Goal: Task Accomplishment & Management: Manage account settings

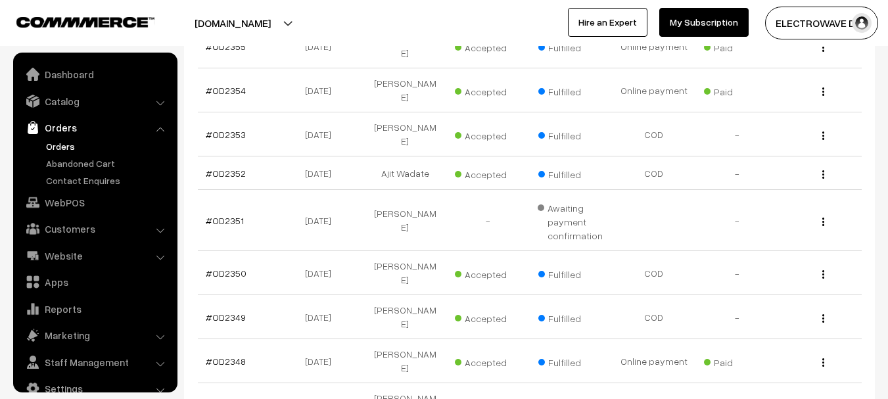
scroll to position [21, 0]
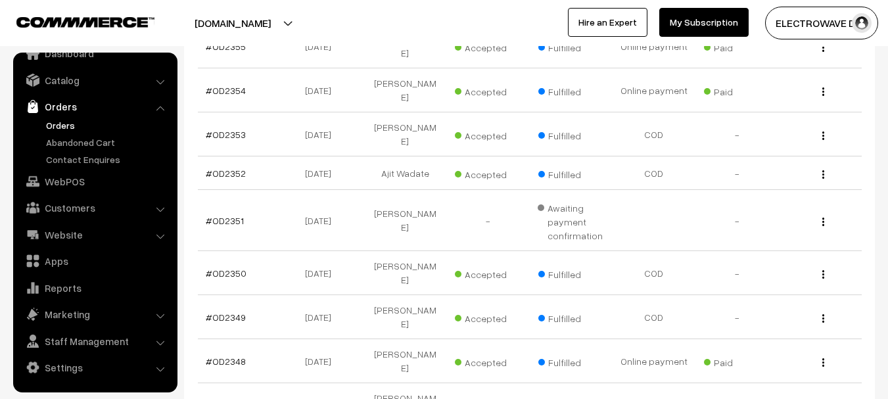
click at [74, 119] on link "Orders" at bounding box center [108, 125] width 130 height 14
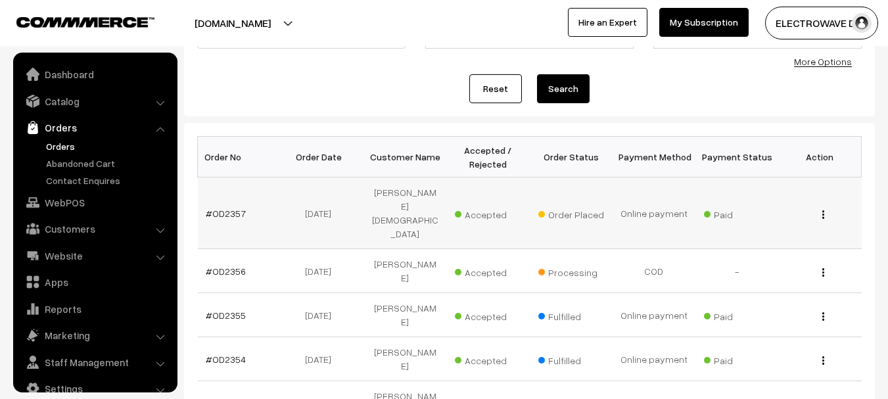
scroll to position [21, 0]
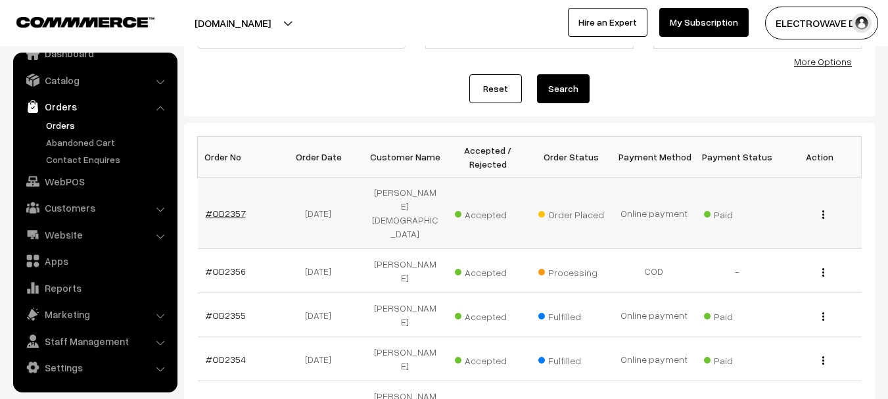
click at [220, 208] on link "#OD2357" at bounding box center [226, 213] width 40 height 11
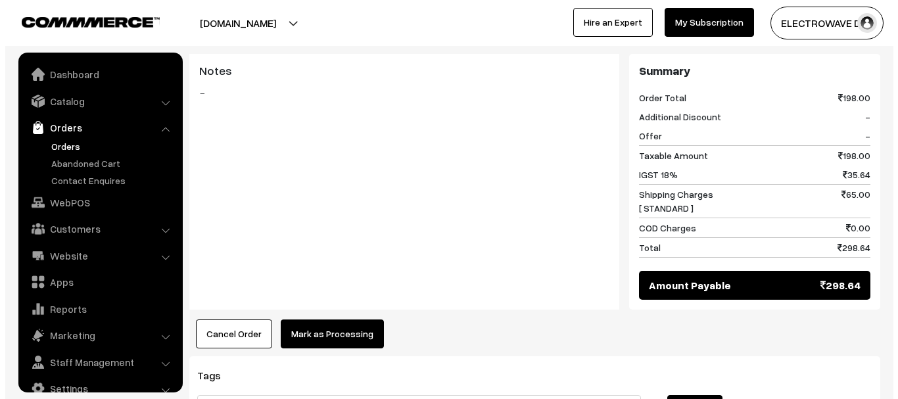
scroll to position [680, 0]
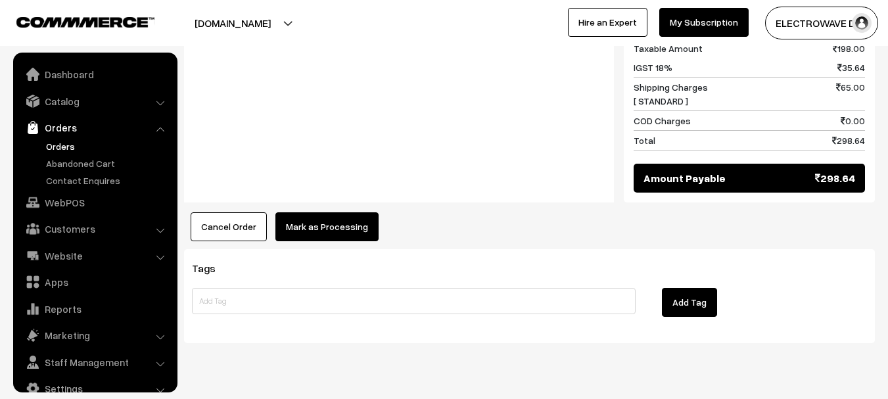
click at [348, 212] on button "Mark as Processing" at bounding box center [326, 226] width 103 height 29
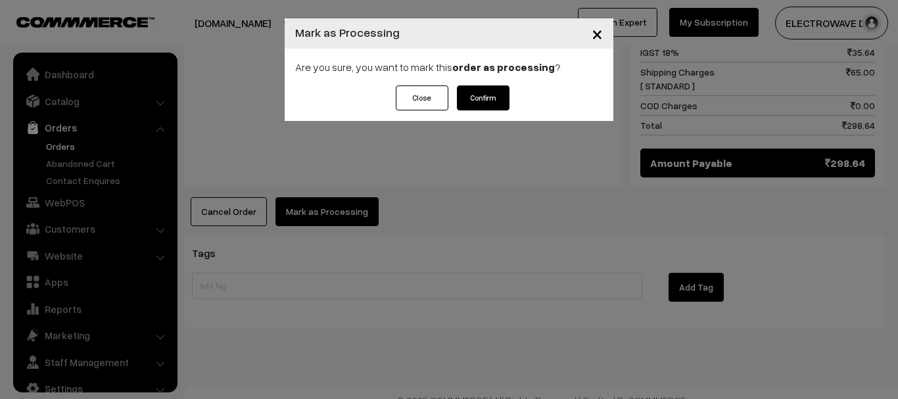
click at [469, 93] on button "Confirm" at bounding box center [483, 97] width 53 height 25
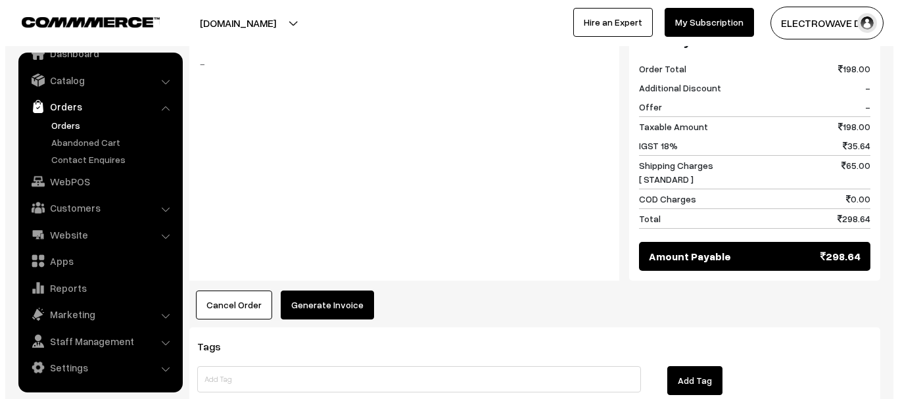
scroll to position [592, 0]
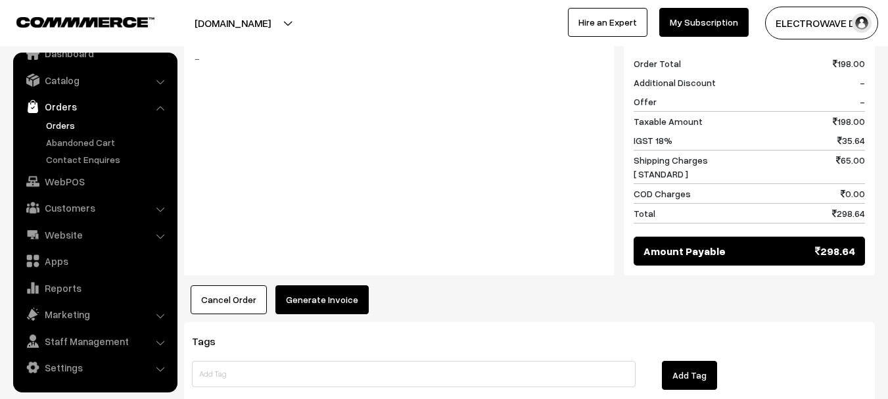
click at [317, 285] on button "Generate Invoice" at bounding box center [321, 299] width 93 height 29
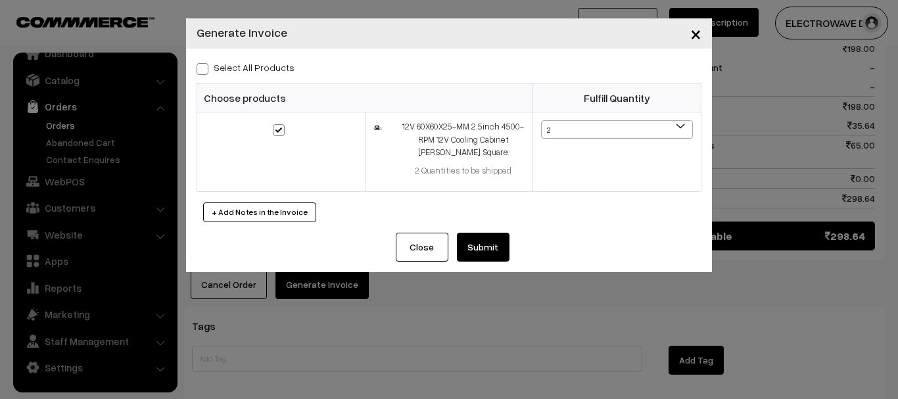
click at [495, 249] on button "Submit" at bounding box center [483, 247] width 53 height 29
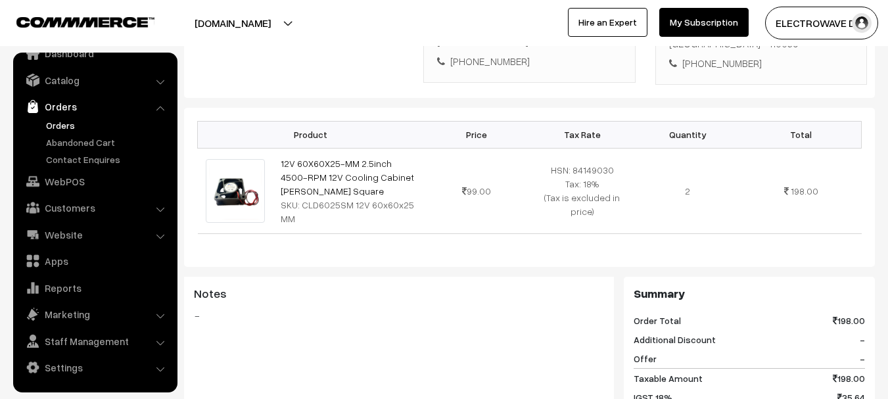
scroll to position [198, 0]
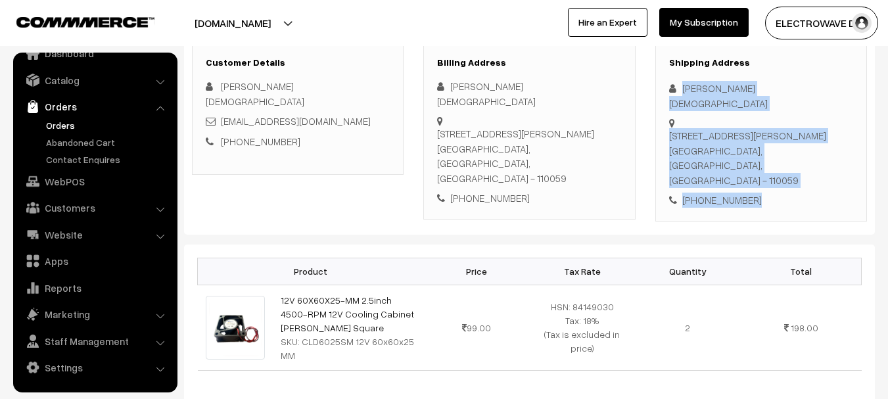
drag, startPoint x: 682, startPoint y: 78, endPoint x: 773, endPoint y: 186, distance: 141.3
click at [773, 186] on div "Shipping Address [PERSON_NAME] [STREET_ADDRESS][PERSON_NAME] [PHONE_NUMBER]" at bounding box center [761, 132] width 212 height 178
copy div "[DEMOGRAPHIC_DATA][STREET_ADDRESS][PERSON_NAME] [PHONE_NUMBER]"
click at [62, 126] on link "Orders" at bounding box center [108, 125] width 130 height 14
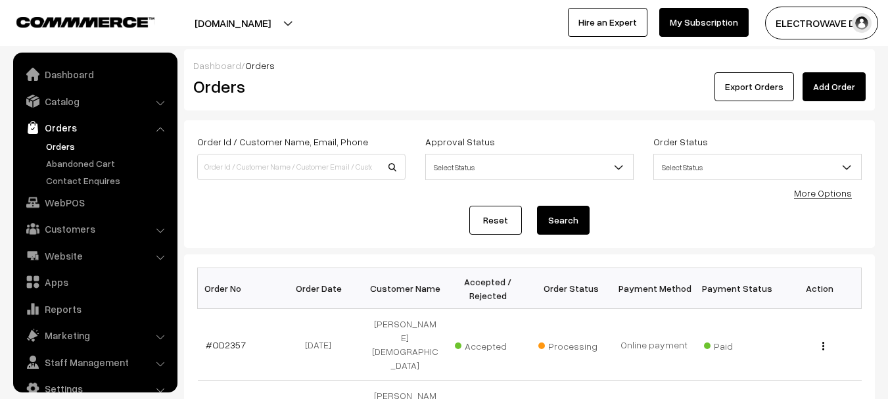
scroll to position [21, 0]
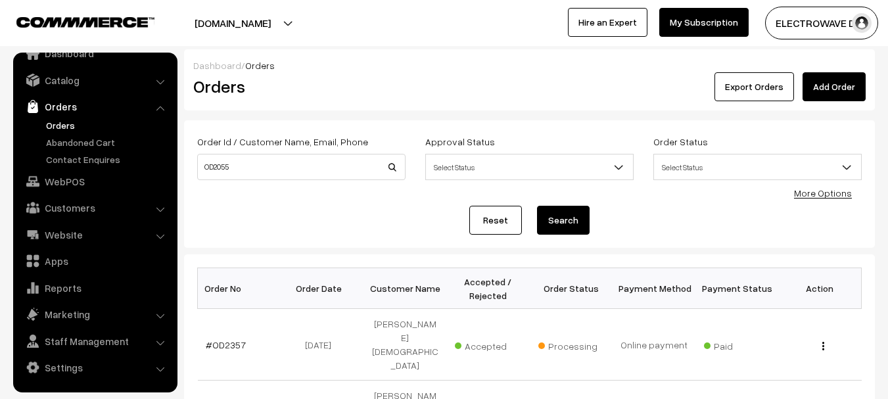
type input "OD2055"
click at [537, 206] on button "Search" at bounding box center [563, 220] width 53 height 29
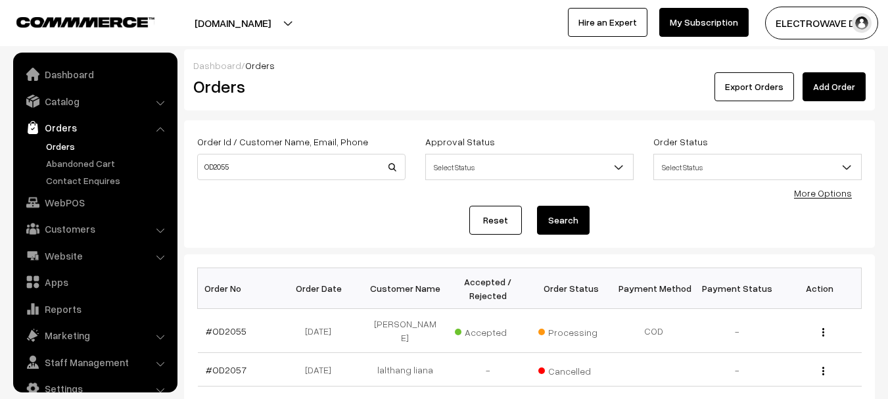
click at [229, 325] on link "#OD2055" at bounding box center [226, 330] width 41 height 11
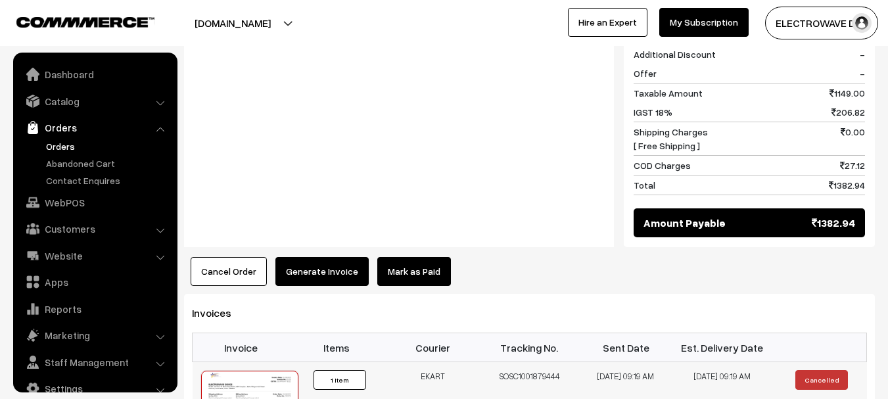
scroll to position [21, 0]
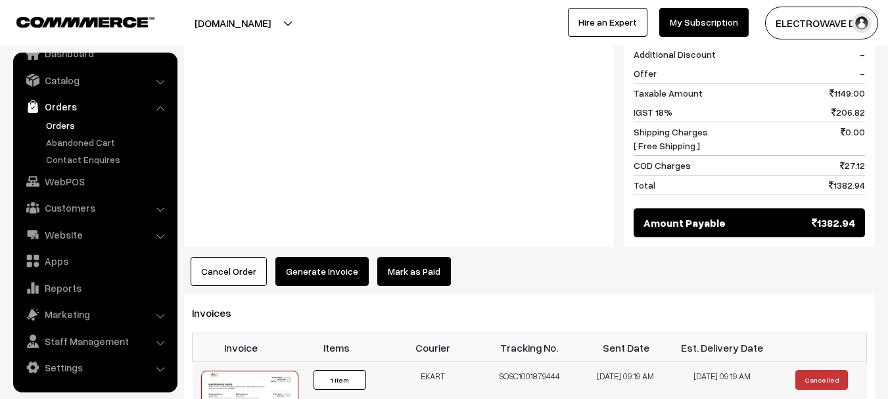
click at [544, 362] on td "SOSC1001879444" at bounding box center [529, 403] width 97 height 83
click at [547, 362] on td "SOSC1001879444" at bounding box center [529, 403] width 97 height 83
copy td "SOSC1001879444"
click at [225, 257] on button "Cancel Order" at bounding box center [229, 271] width 76 height 29
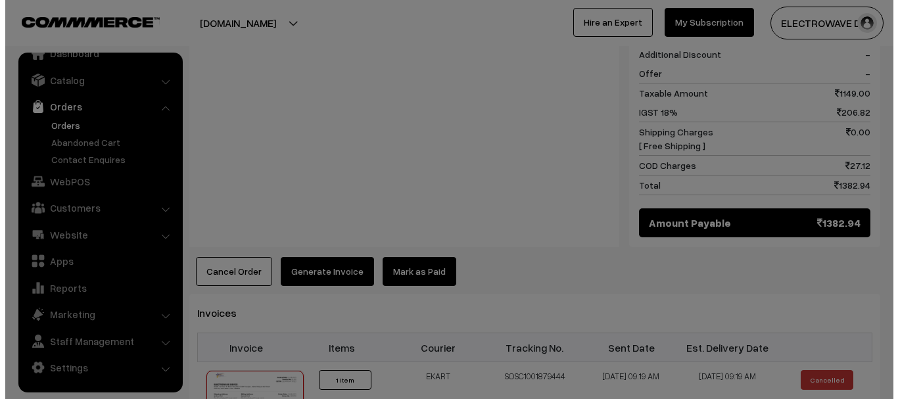
scroll to position [598, 0]
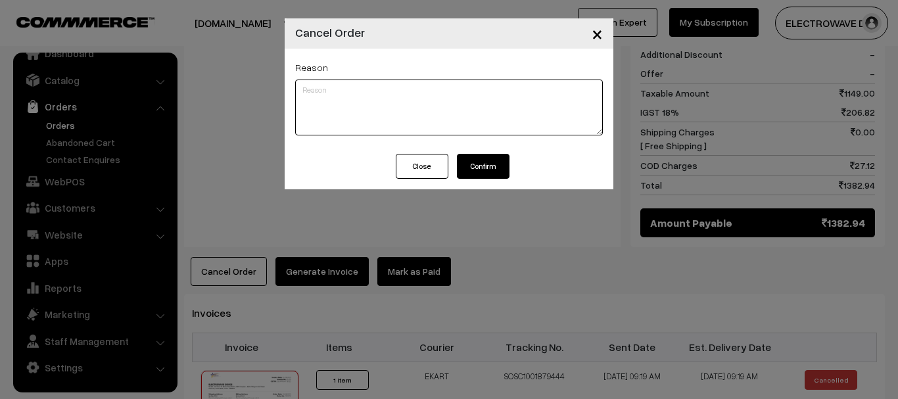
click at [521, 125] on textarea at bounding box center [449, 108] width 308 height 56
type textarea "RTO"
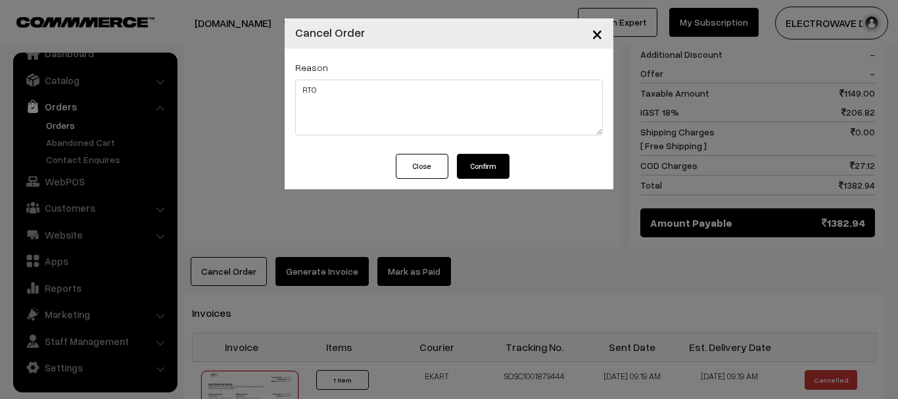
click at [490, 169] on button "Confirm" at bounding box center [483, 166] width 53 height 25
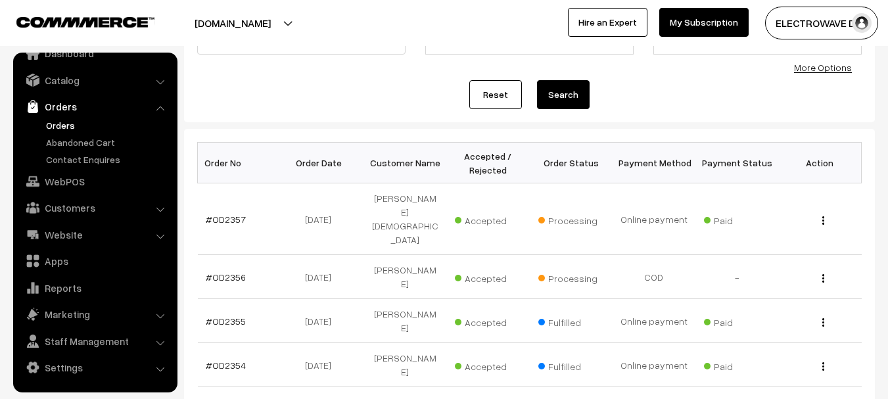
scroll to position [131, 0]
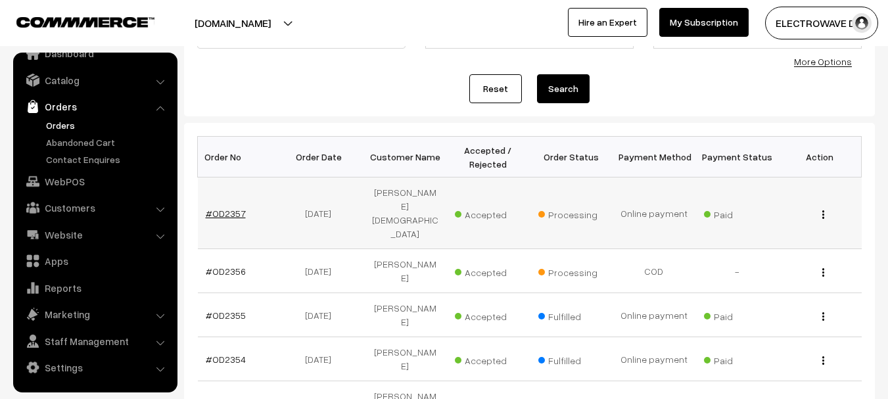
click at [223, 208] on link "#OD2357" at bounding box center [226, 213] width 40 height 11
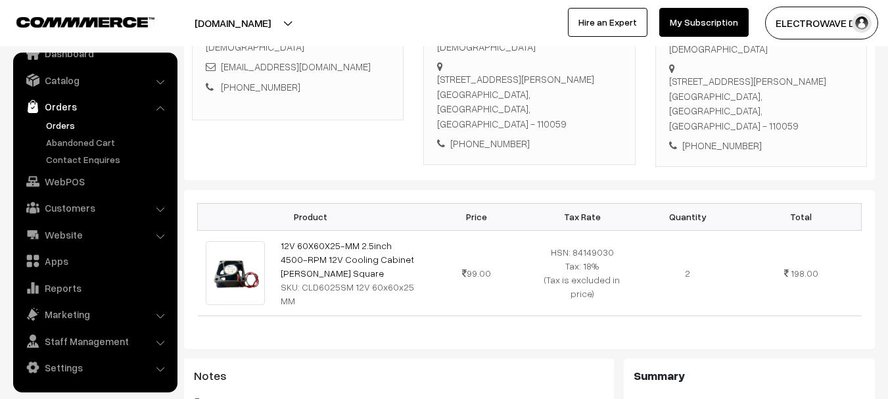
scroll to position [263, 0]
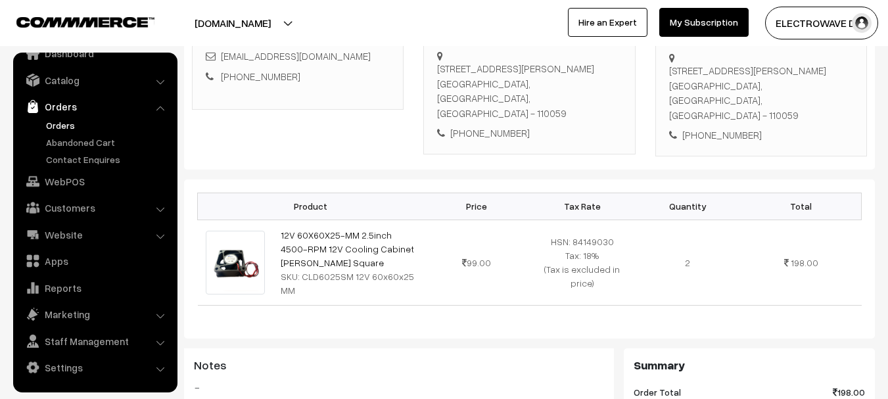
click at [269, 24] on button "[DOMAIN_NAME]" at bounding box center [233, 23] width 168 height 33
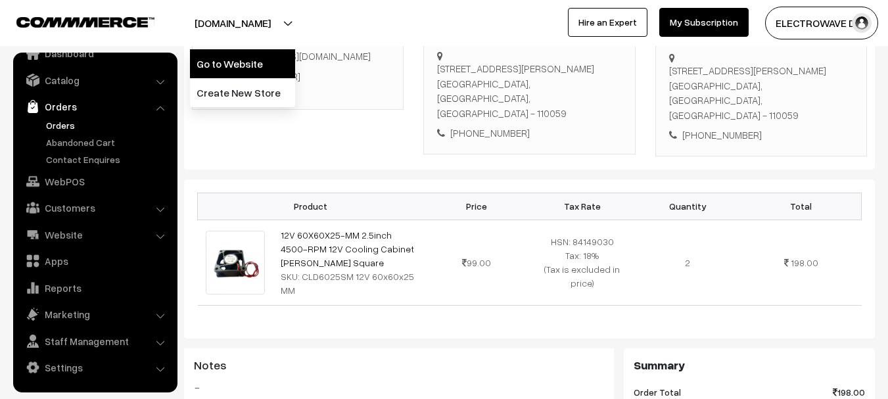
click at [262, 57] on link "Go to Website" at bounding box center [242, 63] width 105 height 29
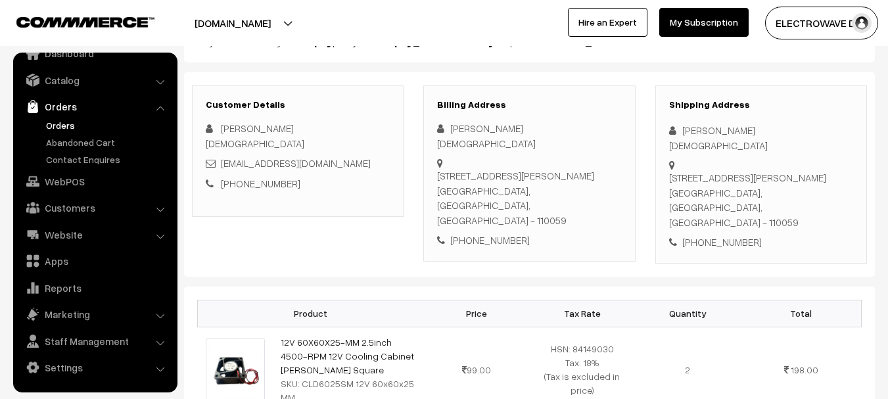
scroll to position [66, 0]
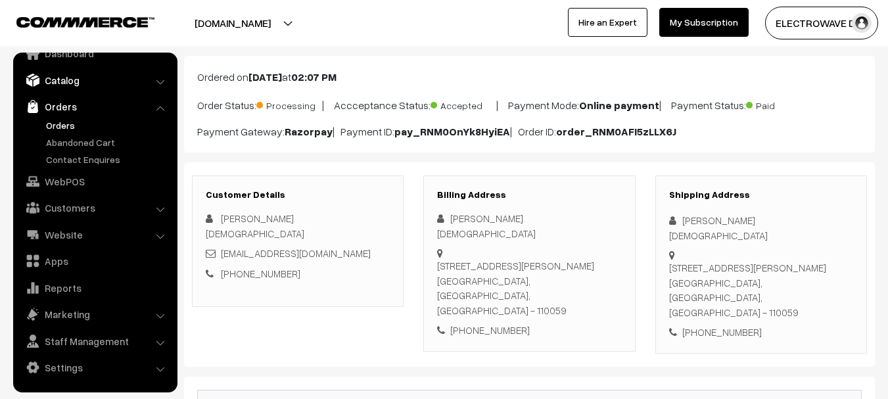
click at [83, 80] on link "Catalog" at bounding box center [94, 80] width 156 height 24
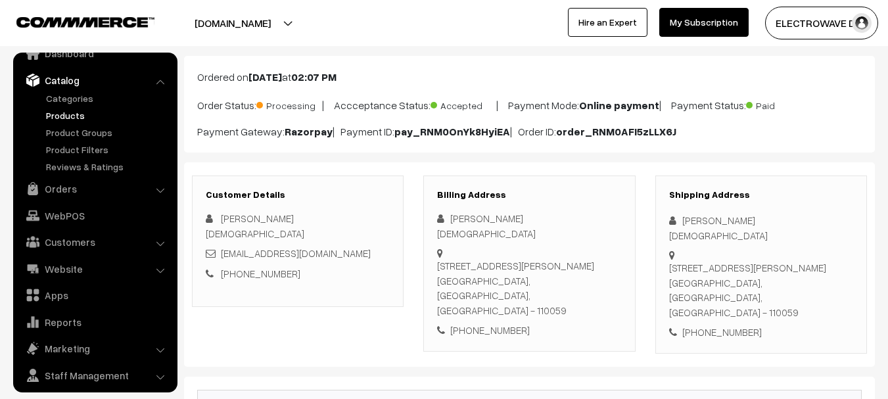
click at [64, 111] on link "Products" at bounding box center [108, 115] width 130 height 14
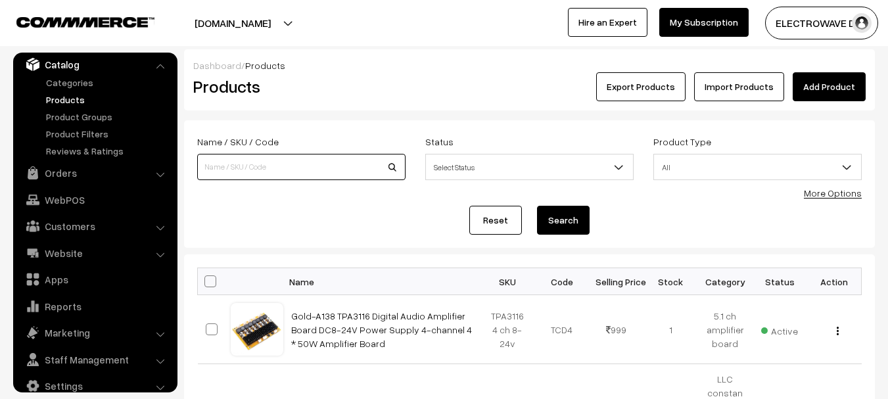
click at [283, 172] on input at bounding box center [301, 167] width 208 height 26
type input "5V 10A"
click at [537, 206] on button "Search" at bounding box center [563, 220] width 53 height 29
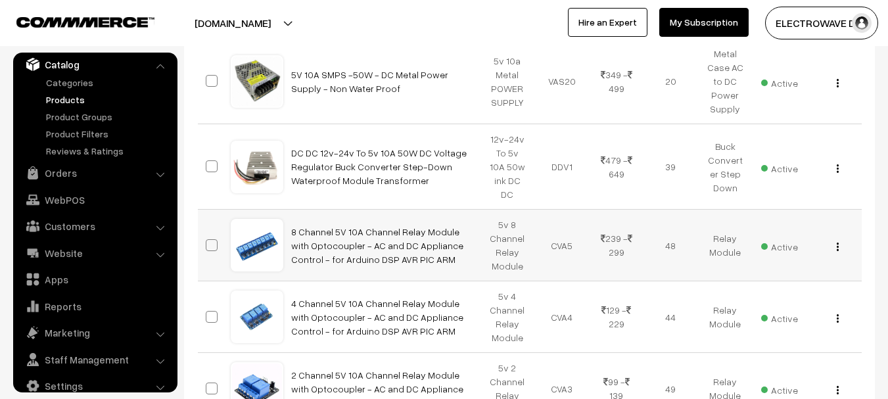
scroll to position [131, 0]
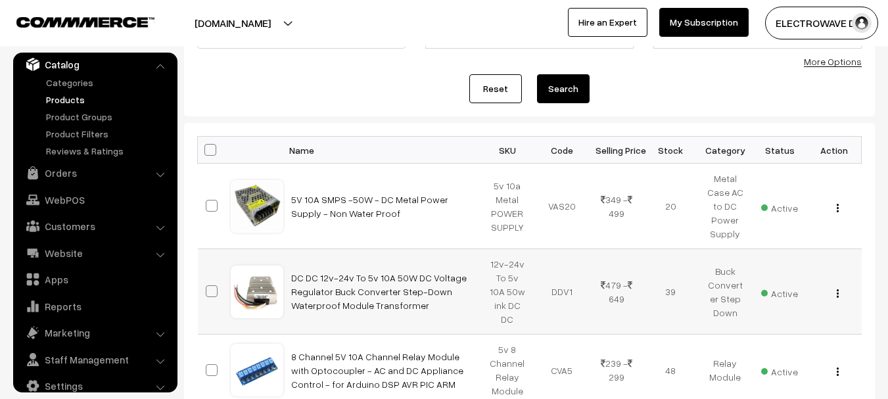
drag, startPoint x: 443, startPoint y: 298, endPoint x: 296, endPoint y: 262, distance: 151.0
click at [296, 262] on td "DC DC 12v-24v To 5v 10A 50W DC Voltage Regulator Buck Converter Step-Down Water…" at bounding box center [381, 291] width 197 height 85
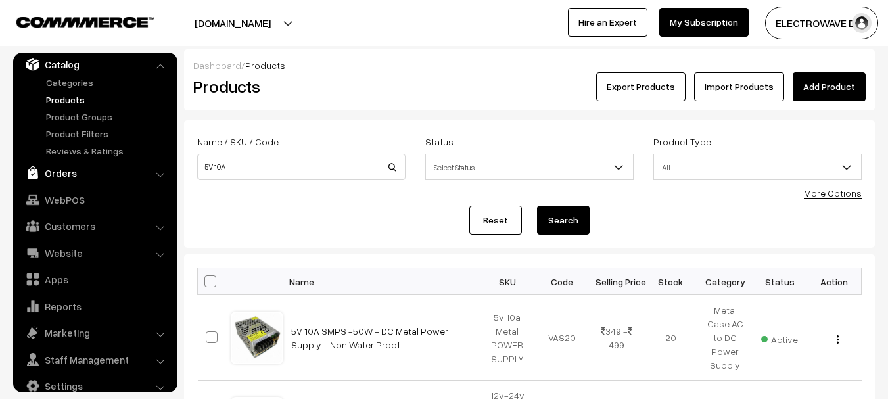
click at [72, 178] on link "Orders" at bounding box center [94, 173] width 156 height 24
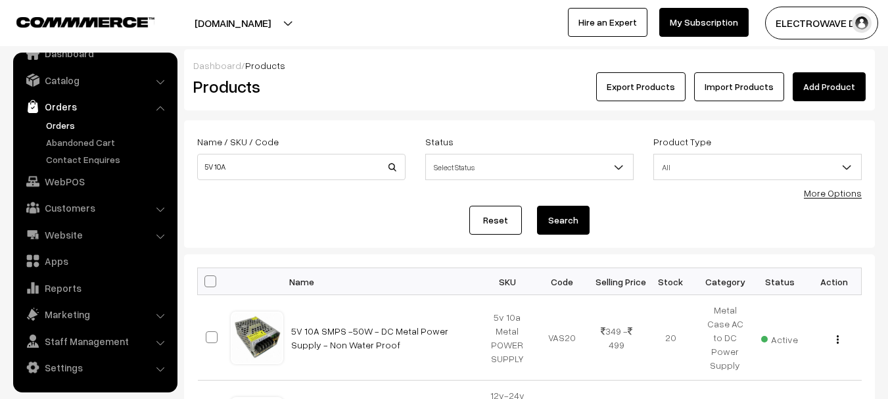
click at [78, 124] on link "Orders" at bounding box center [108, 125] width 130 height 14
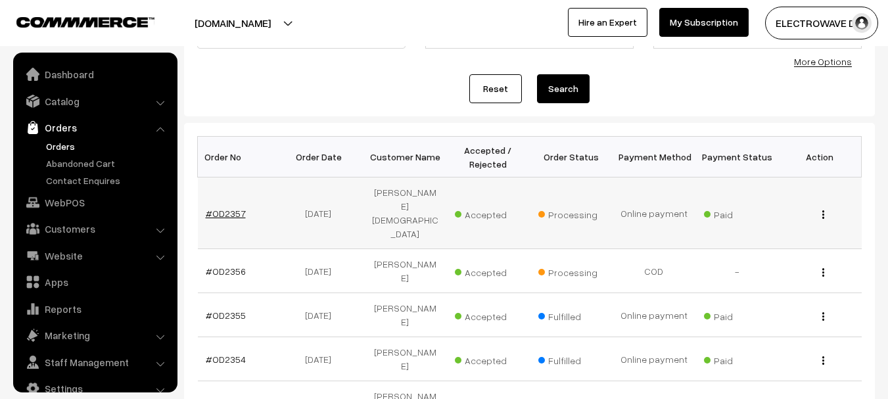
scroll to position [21, 0]
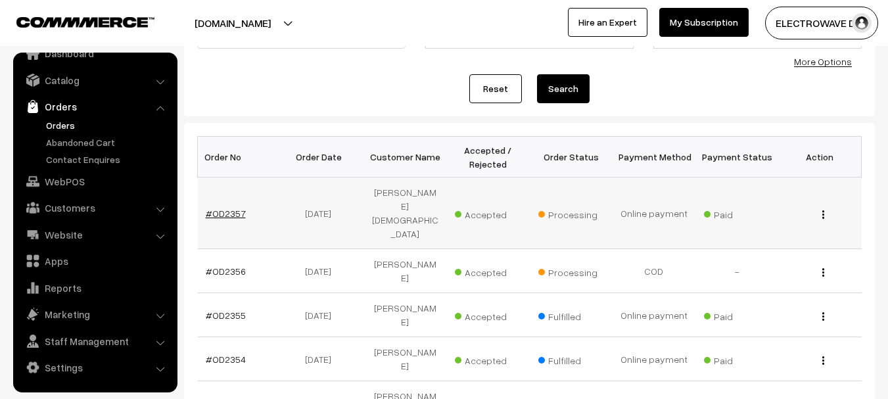
click at [239, 208] on link "#OD2357" at bounding box center [226, 213] width 40 height 11
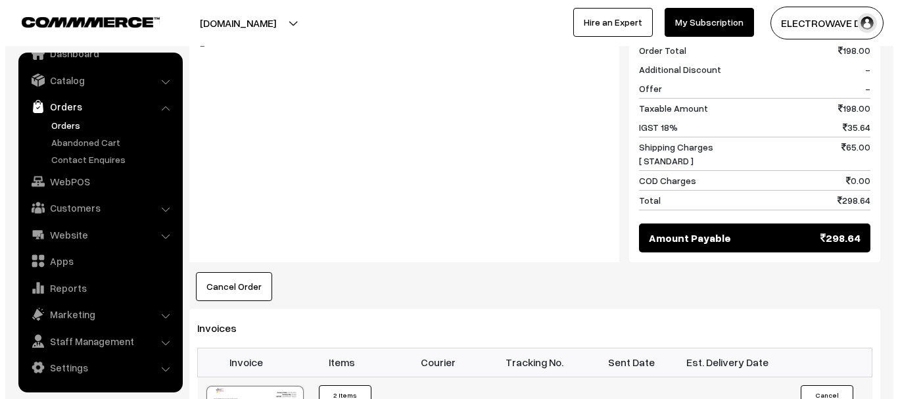
scroll to position [723, 0]
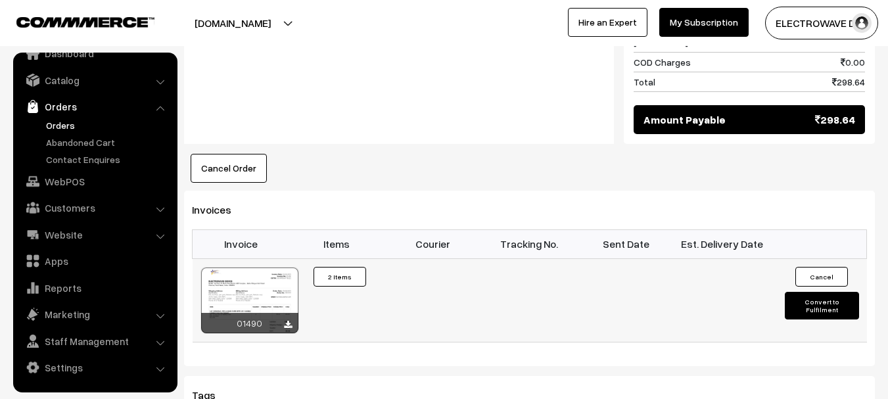
click at [807, 292] on button "Convert to Fulfilment" at bounding box center [822, 306] width 74 height 28
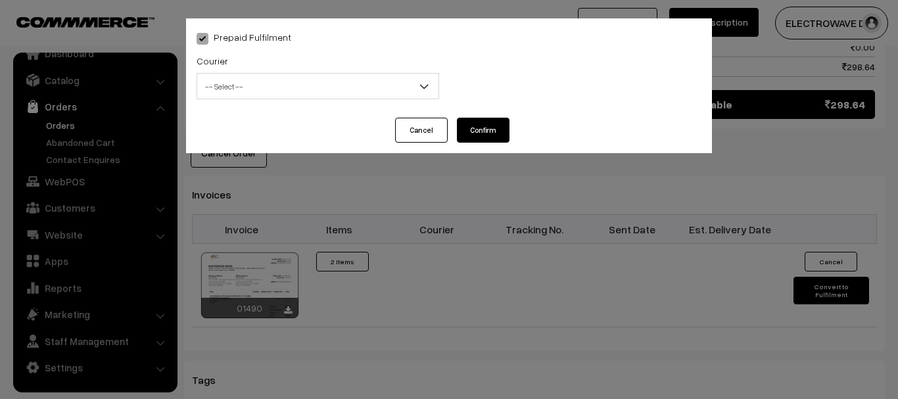
click at [293, 92] on span "-- Select --" at bounding box center [317, 86] width 241 height 23
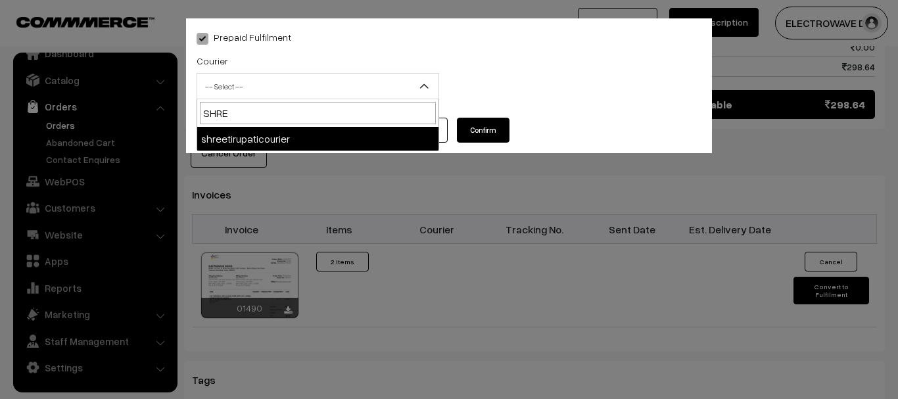
type input "SHREE"
select select "8"
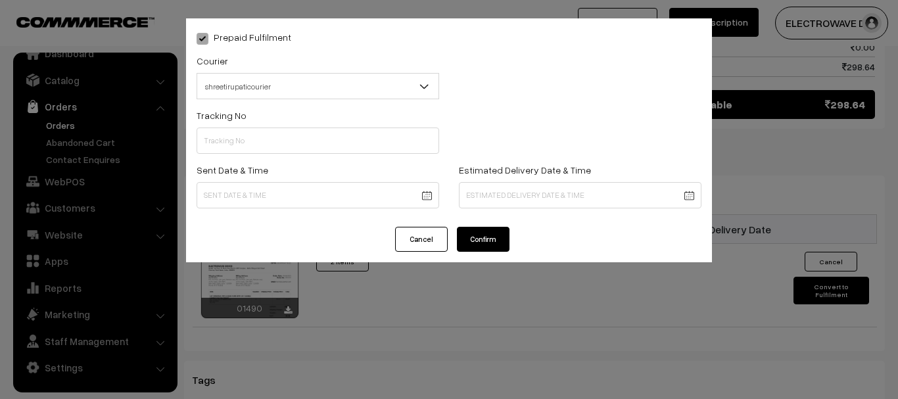
drag, startPoint x: 294, startPoint y: 248, endPoint x: 311, endPoint y: 201, distance: 49.5
click at [296, 245] on div "Cancel Confirm" at bounding box center [449, 244] width 526 height 35
click at [322, 145] on input "text" at bounding box center [318, 141] width 243 height 26
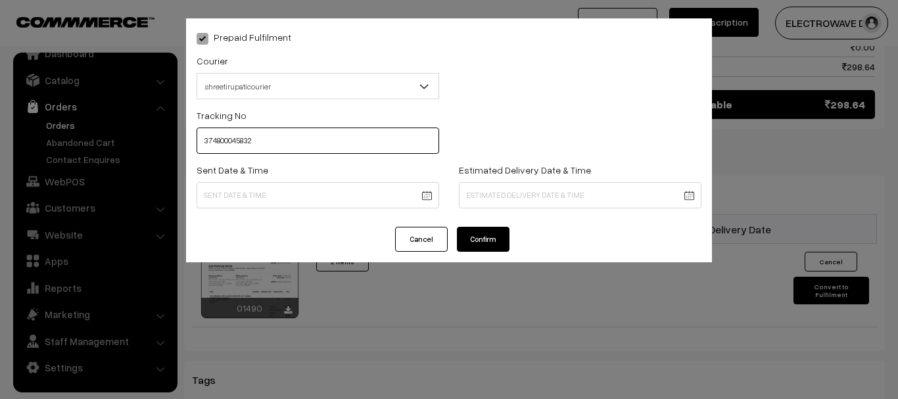
type input "374800045832"
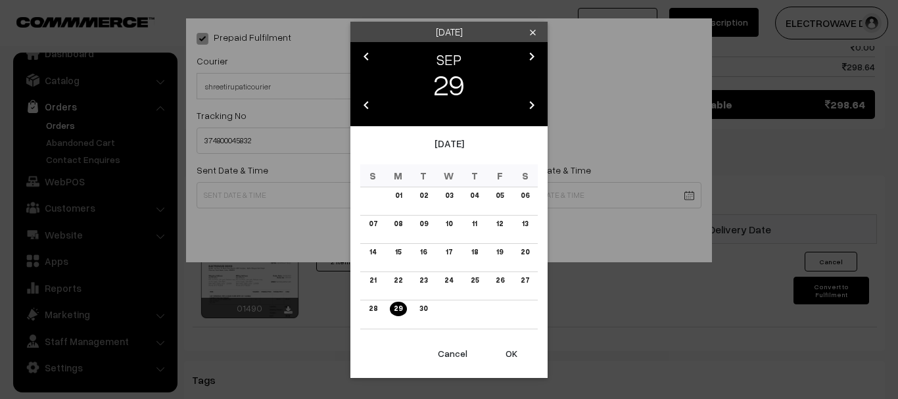
click at [511, 357] on button "OK" at bounding box center [511, 353] width 53 height 29
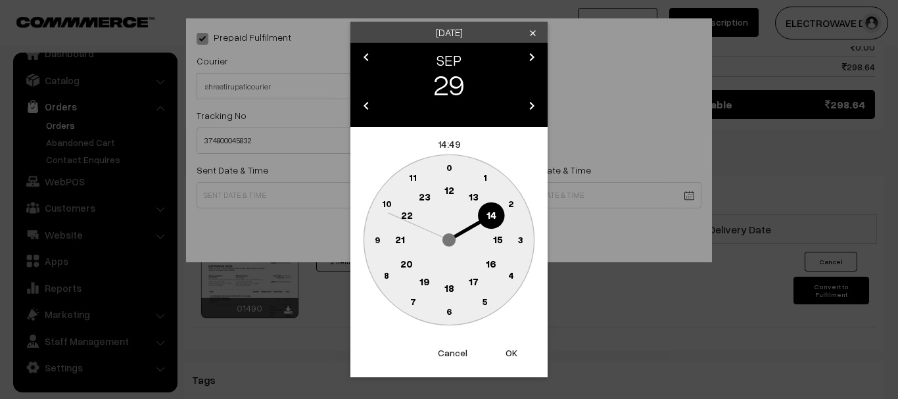
click at [511, 356] on button "OK" at bounding box center [511, 353] width 53 height 29
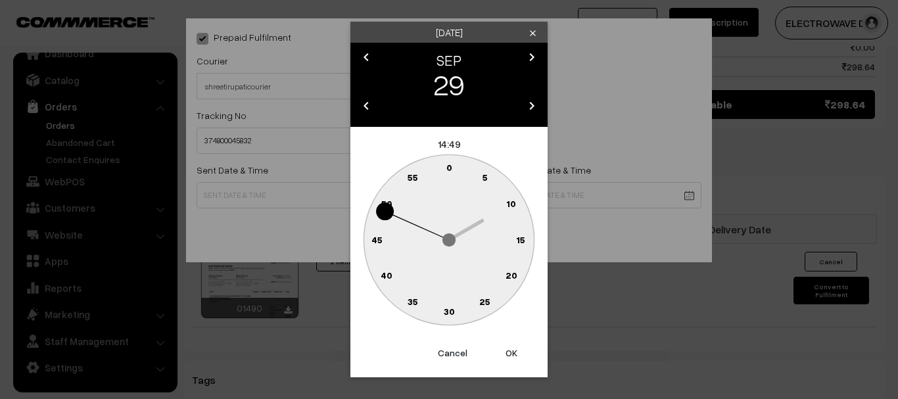
drag, startPoint x: 511, startPoint y: 356, endPoint x: 521, endPoint y: 264, distance: 93.1
click at [511, 355] on button "OK" at bounding box center [511, 353] width 53 height 29
type input "29-09-2025 14:49"
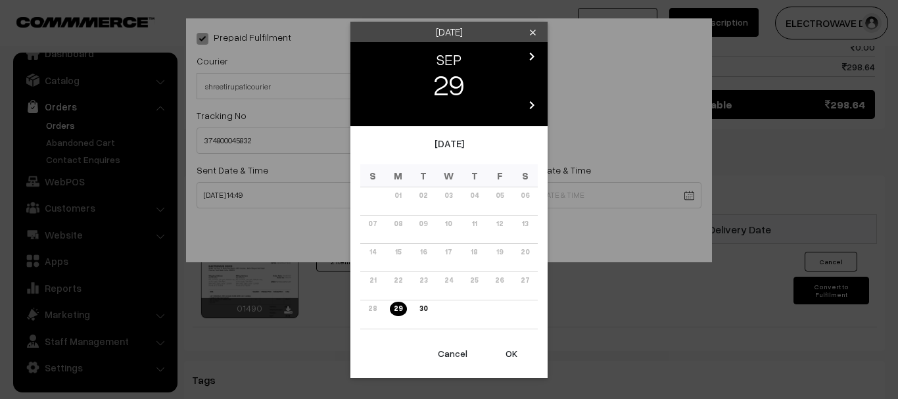
click at [532, 55] on icon "chevron_right" at bounding box center [532, 57] width 16 height 16
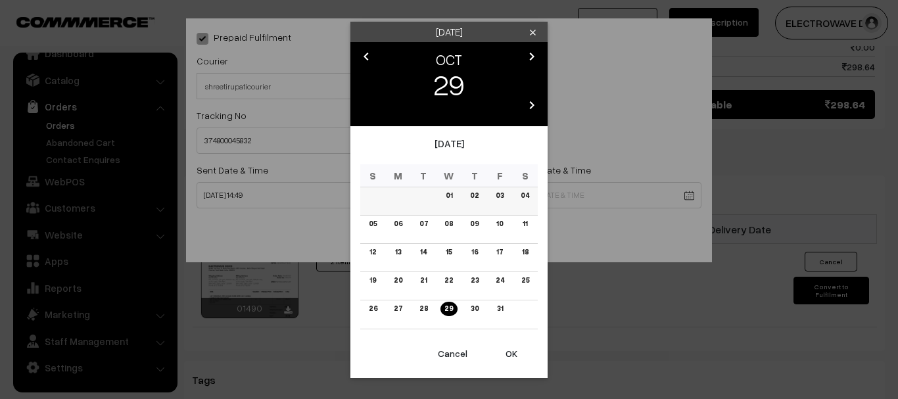
click at [495, 199] on link "03" at bounding box center [500, 196] width 16 height 14
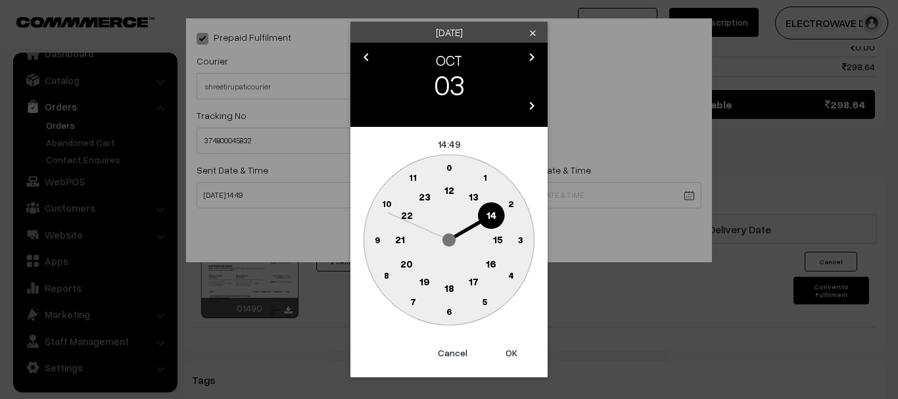
click at [515, 357] on button "OK" at bounding box center [511, 353] width 53 height 29
drag, startPoint x: 515, startPoint y: 357, endPoint x: 507, endPoint y: 328, distance: 30.0
click at [515, 356] on button "OK" at bounding box center [511, 353] width 53 height 29
type input "03-10-2025 14:49"
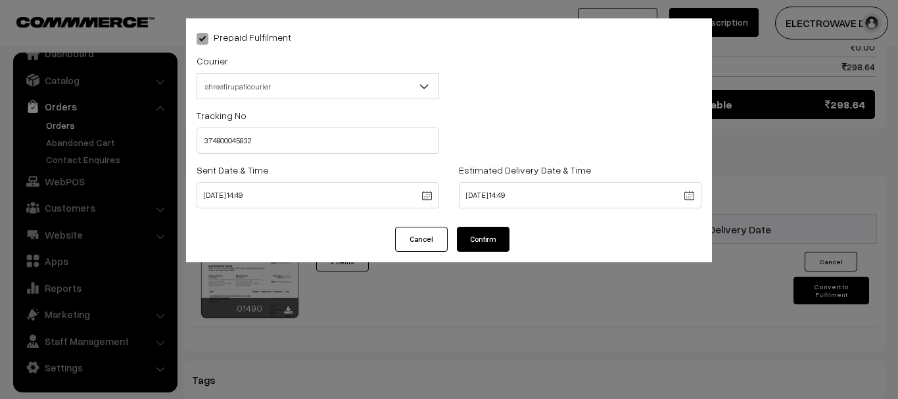
click at [488, 238] on button "Confirm" at bounding box center [483, 239] width 53 height 25
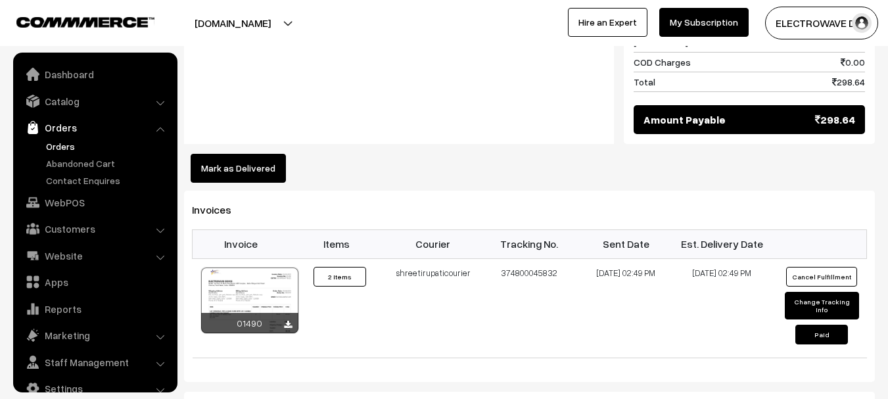
scroll to position [21, 0]
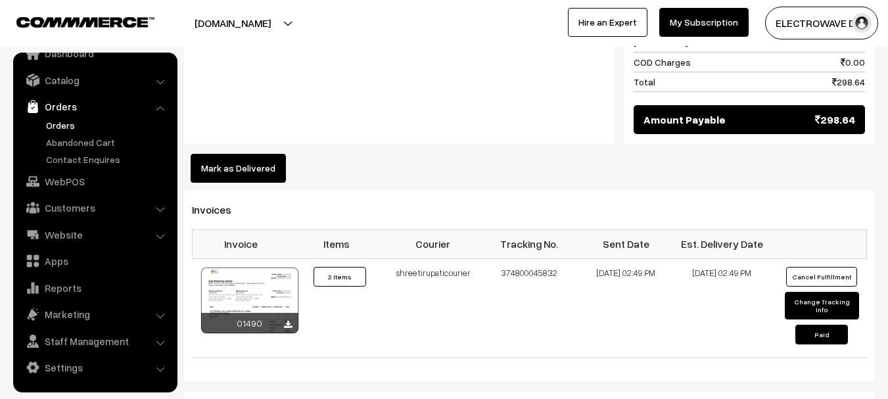
click at [67, 120] on link "Orders" at bounding box center [108, 125] width 130 height 14
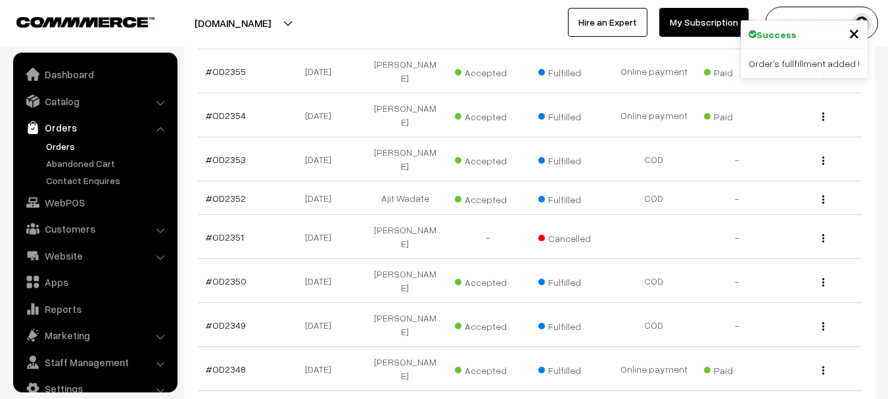
scroll to position [21, 0]
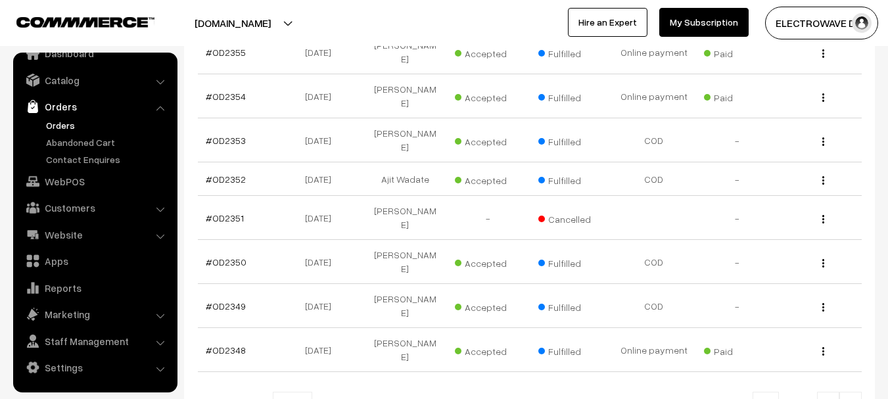
click at [68, 123] on link "Orders" at bounding box center [108, 125] width 130 height 14
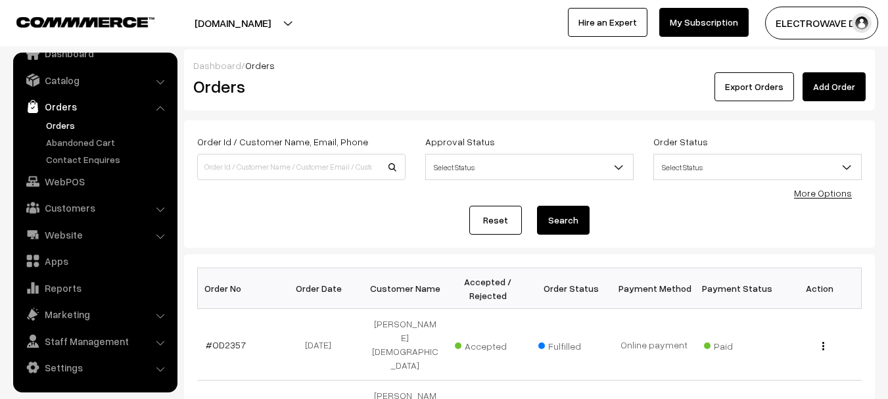
click at [50, 128] on link "Orders" at bounding box center [108, 125] width 130 height 14
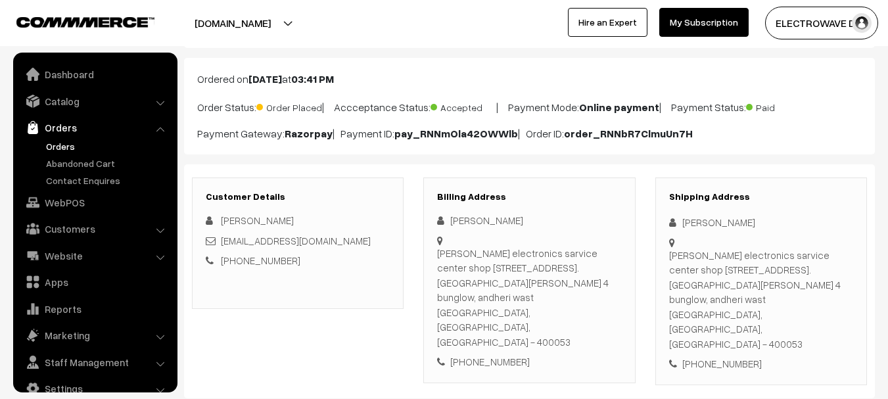
scroll to position [21, 0]
